Goal: Transaction & Acquisition: Purchase product/service

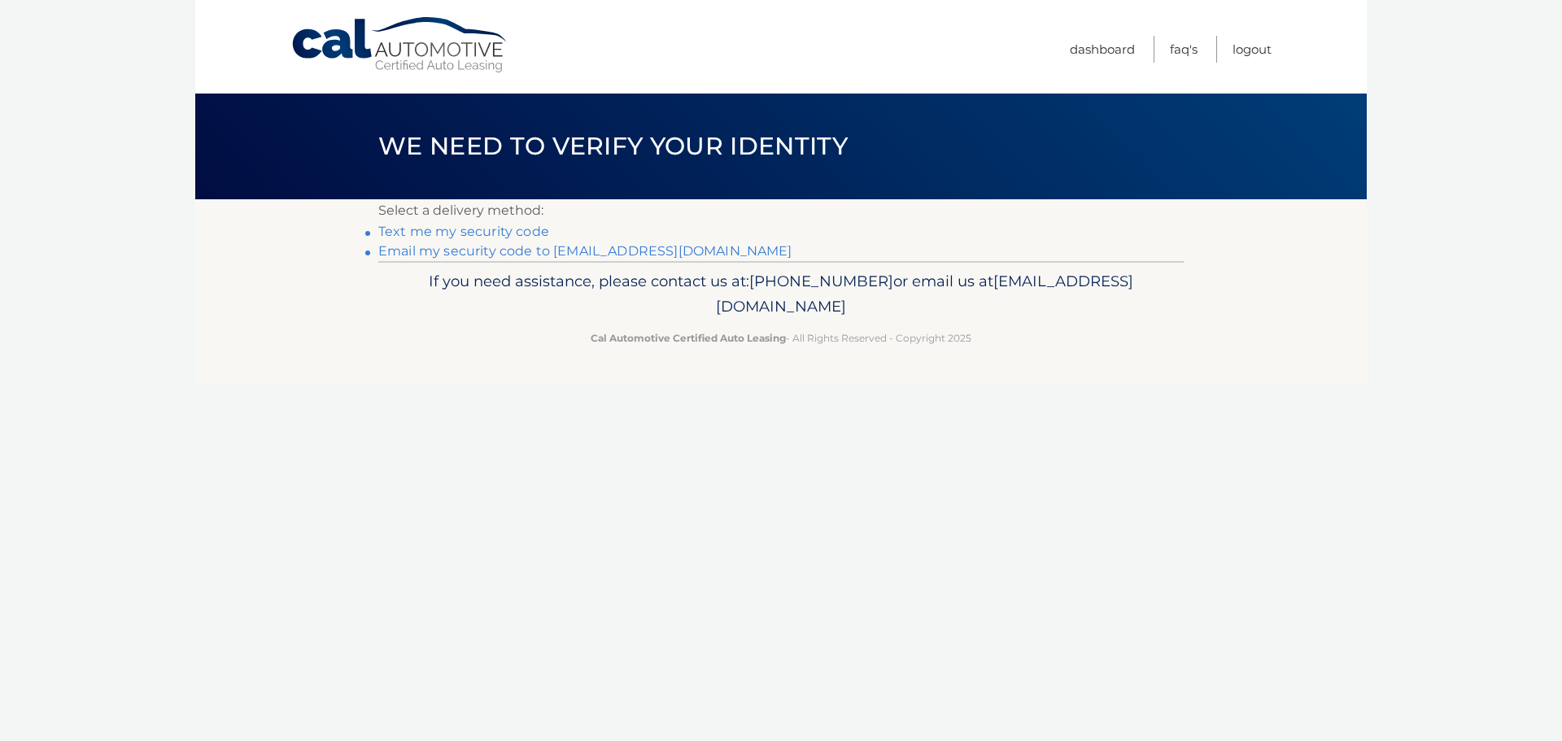
click at [484, 231] on link "Text me my security code" at bounding box center [463, 231] width 171 height 15
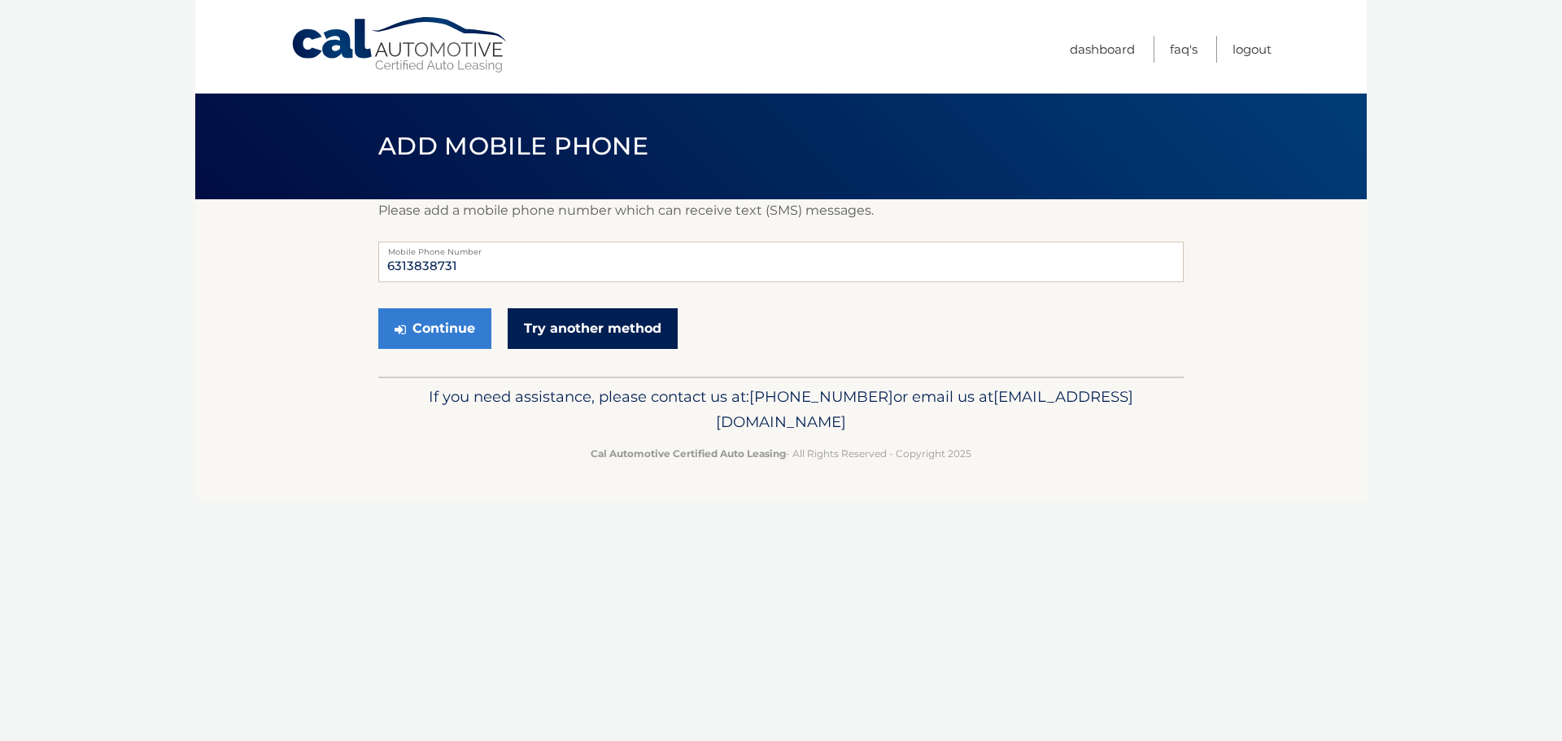
click at [578, 329] on link "Try another method" at bounding box center [593, 328] width 170 height 41
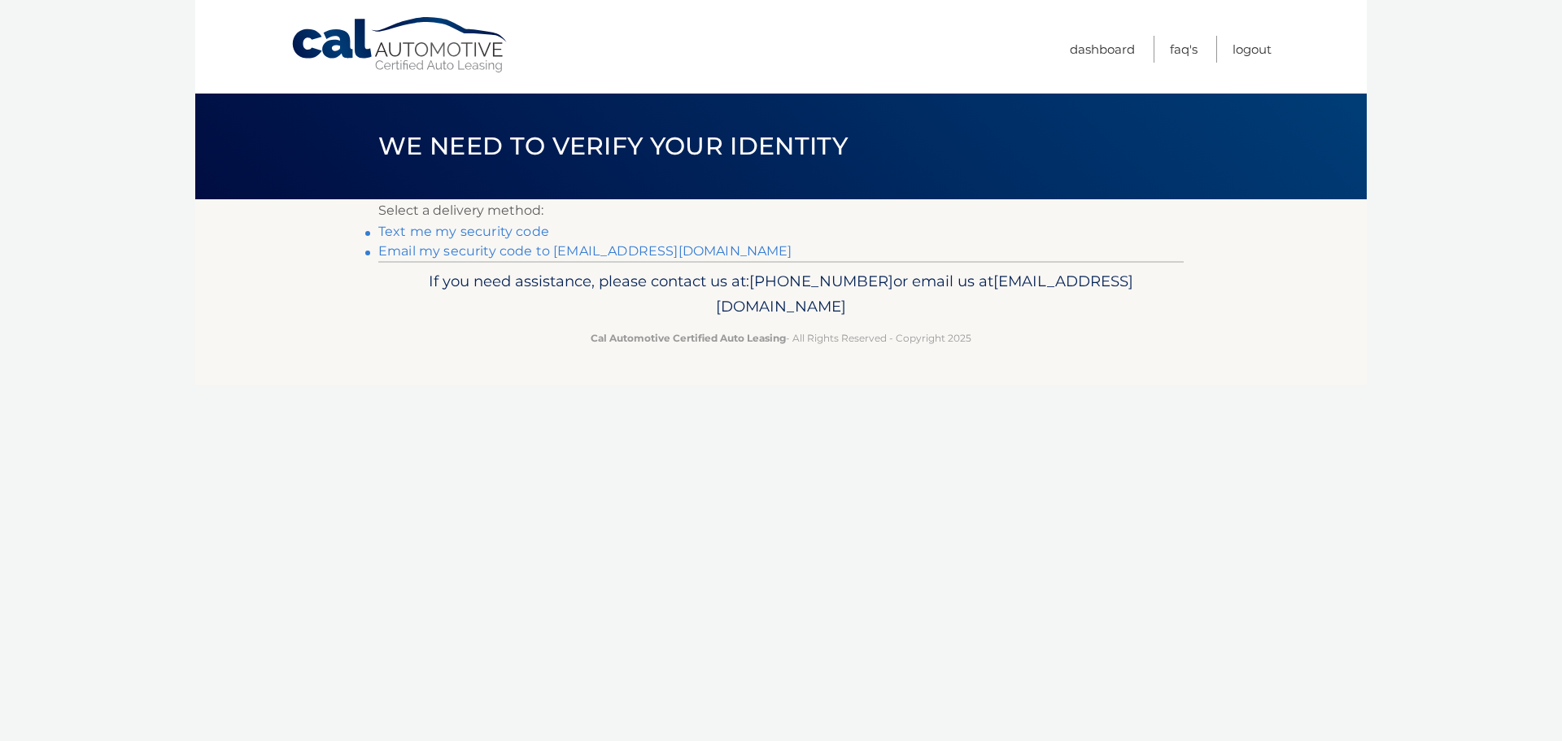
click at [484, 253] on link "Email my security code to c****@csiinsagency.com" at bounding box center [585, 250] width 414 height 15
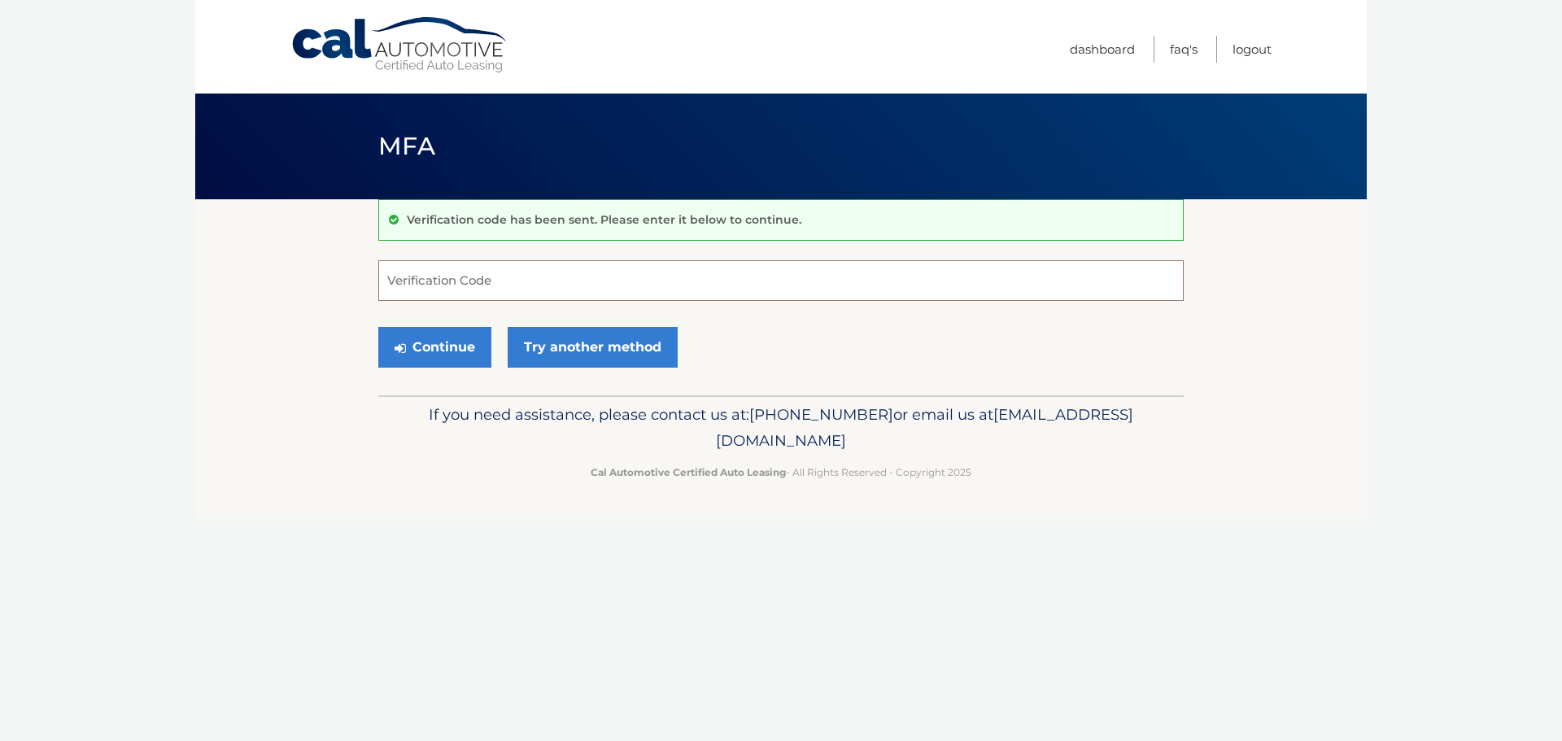
click at [457, 277] on input "Verification Code" at bounding box center [780, 280] width 805 height 41
click at [636, 272] on input "Verification Code" at bounding box center [780, 280] width 805 height 41
type input "844177"
click at [430, 342] on button "Continue" at bounding box center [434, 347] width 113 height 41
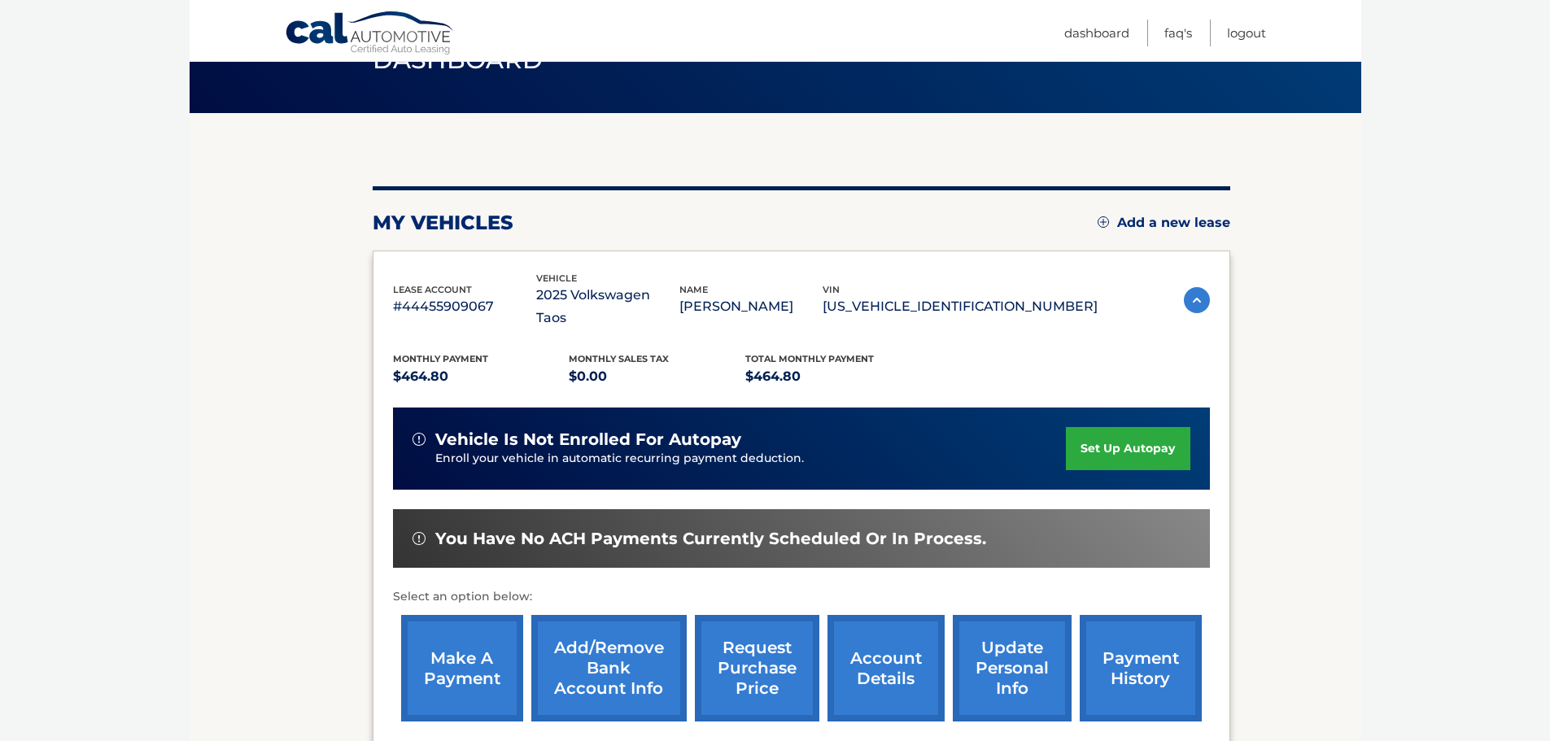
scroll to position [163, 0]
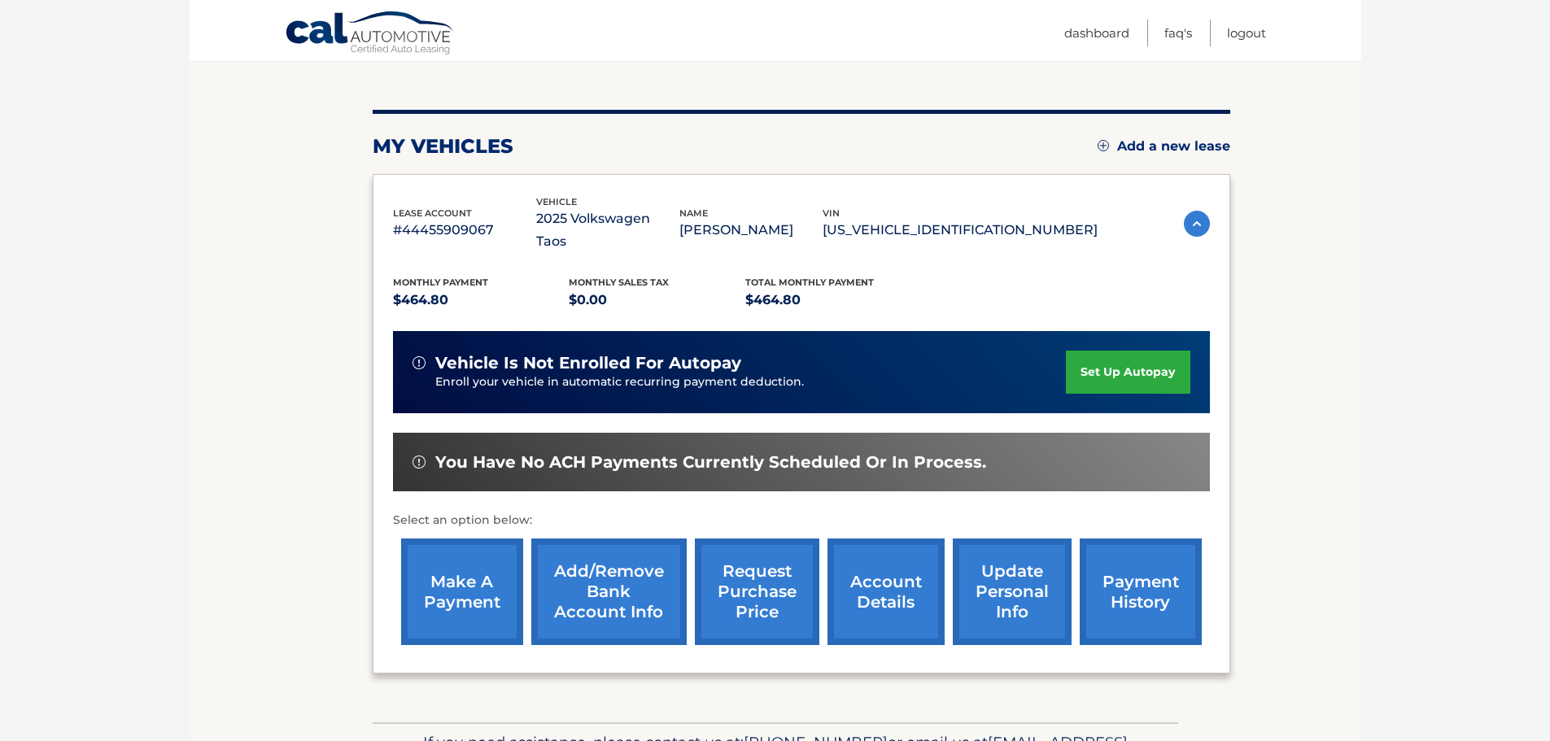
click at [443, 562] on link "make a payment" at bounding box center [462, 592] width 122 height 107
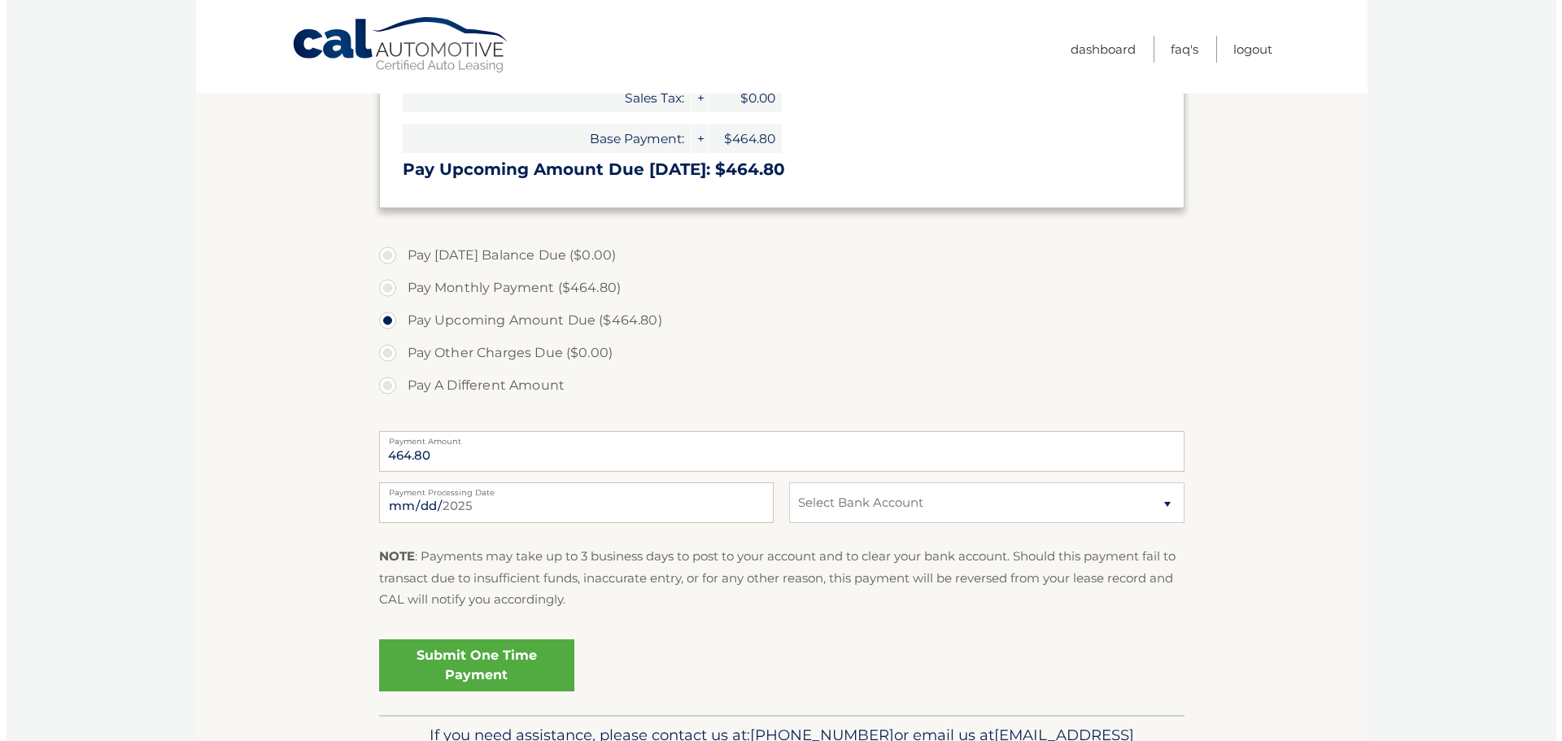
scroll to position [325, 0]
click at [984, 504] on select "Select Bank Account Checking JPMORGAN CHASE BANK, NA *****6033 Checking JPMORGA…" at bounding box center [980, 501] width 395 height 41
select select "Y2ViZTcyZWYtZTEwYi00NDBhLTk1ZGUtZTlkOTVjMTU1NmY2"
click at [783, 481] on select "Select Bank Account Checking JPMORGAN CHASE BANK, NA *****6033 Checking JPMORGA…" at bounding box center [980, 501] width 395 height 41
click at [486, 653] on link "Submit One Time Payment" at bounding box center [470, 664] width 195 height 52
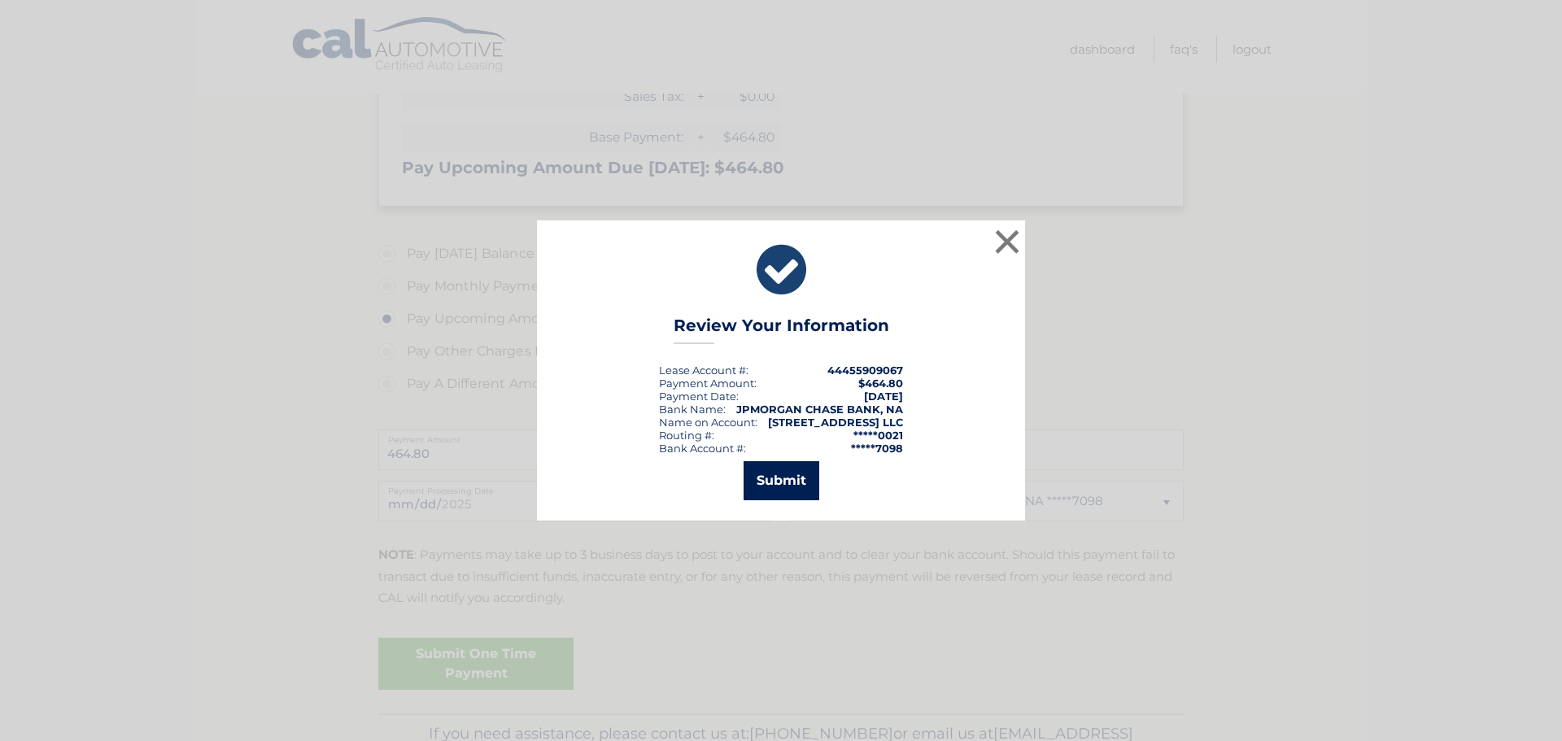
click at [784, 473] on button "Submit" at bounding box center [782, 480] width 76 height 39
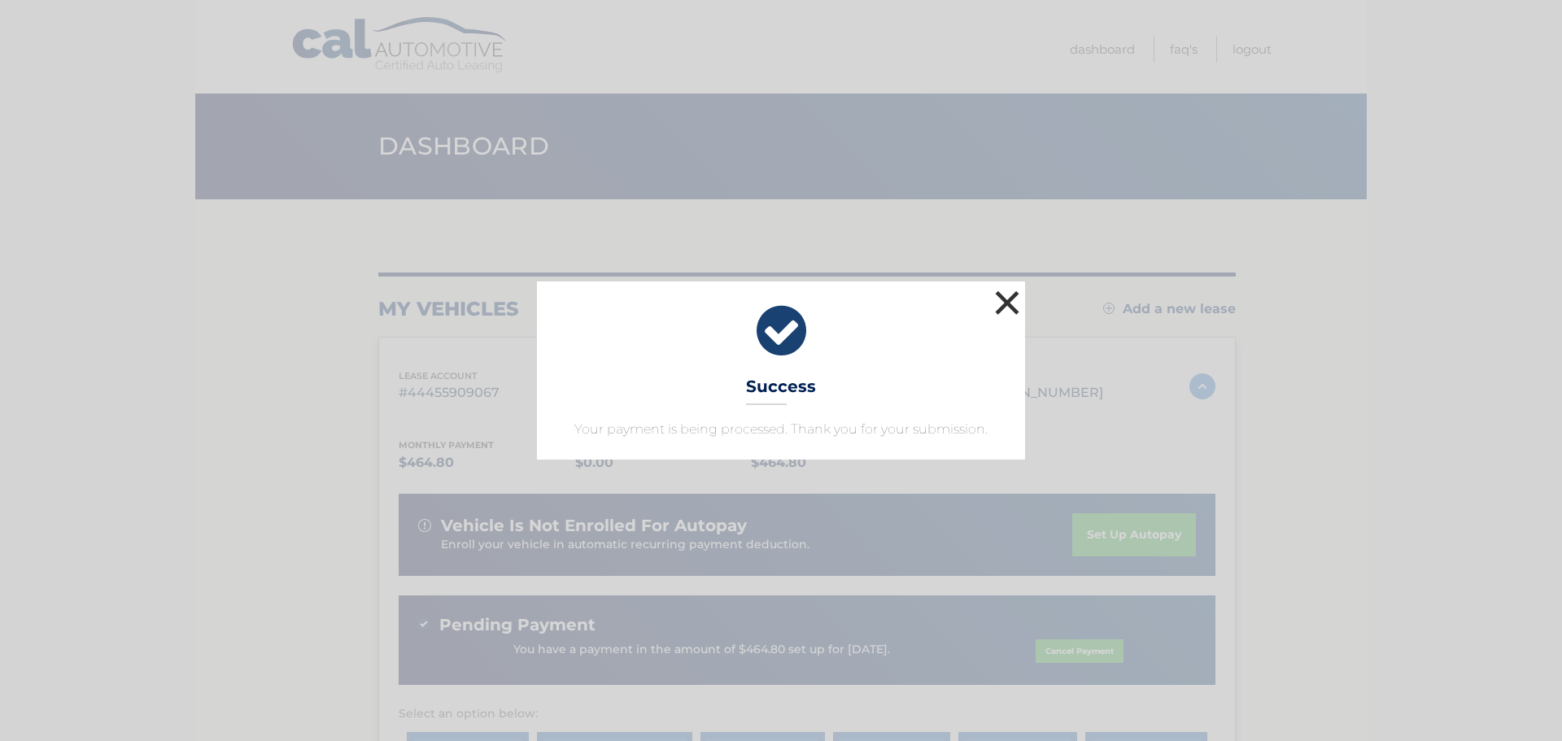
click at [1012, 302] on button "×" at bounding box center [1007, 302] width 33 height 33
